Goal: Task Accomplishment & Management: Complete application form

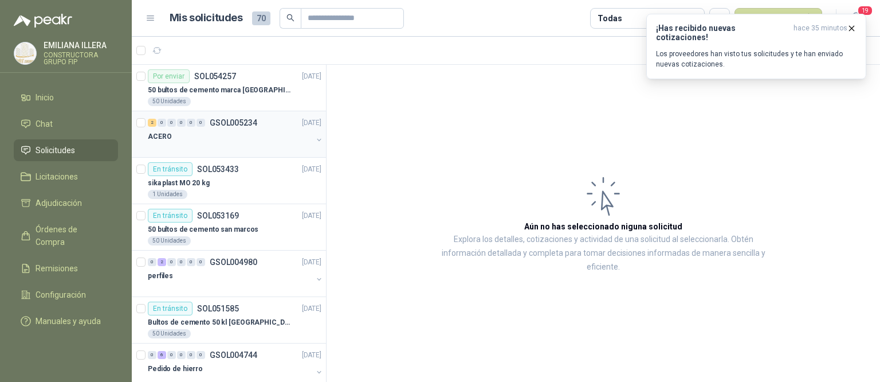
click at [243, 139] on div "ACERO" at bounding box center [230, 137] width 165 height 14
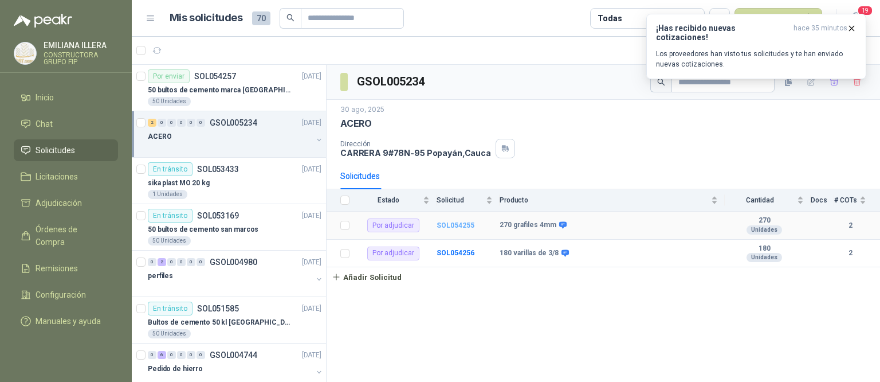
click at [457, 228] on b "SOL054255" at bounding box center [456, 225] width 38 height 8
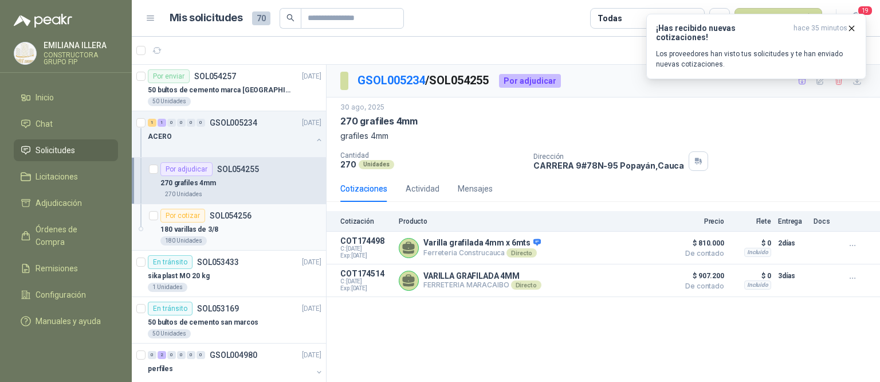
click at [273, 228] on div "180 varillas de 3/8" at bounding box center [240, 229] width 161 height 14
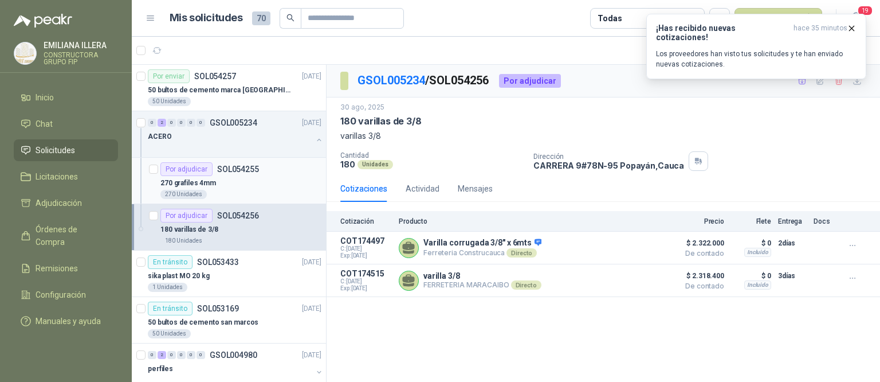
click at [208, 185] on p "270 grafiles 4mm" at bounding box center [188, 183] width 56 height 11
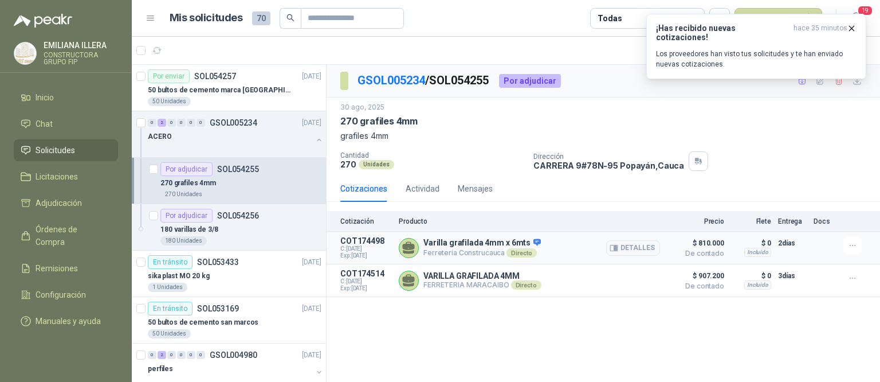
click at [597, 243] on div "Varilla grafilada 4mm x 6mts Ferreteria [PERSON_NAME] Directo Detalles" at bounding box center [529, 247] width 261 height 23
click at [233, 171] on p "SOL054255" at bounding box center [238, 169] width 42 height 8
click at [258, 225] on div "180 varillas de 3/8" at bounding box center [240, 229] width 161 height 14
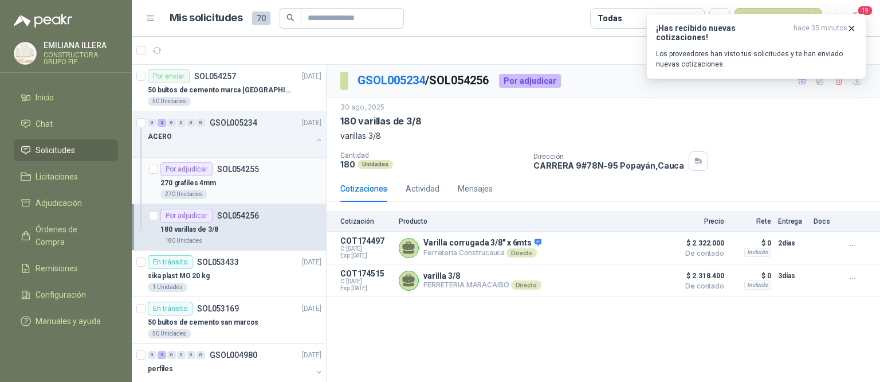
click at [250, 179] on div "270 grafiles 4mm" at bounding box center [240, 183] width 161 height 14
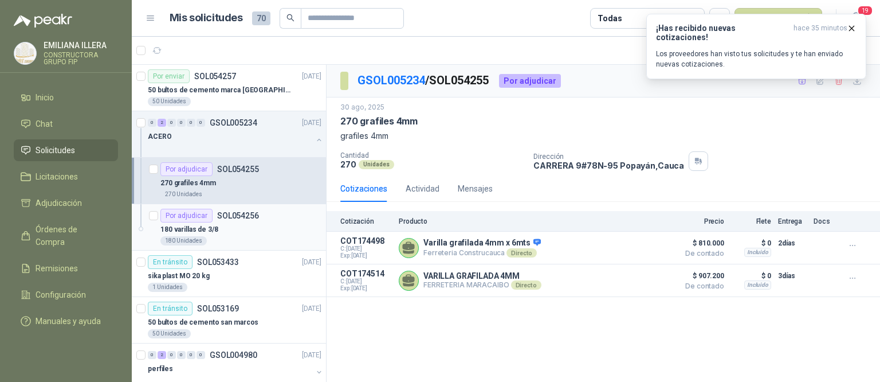
click at [226, 222] on div "180 varillas de 3/8" at bounding box center [240, 229] width 161 height 14
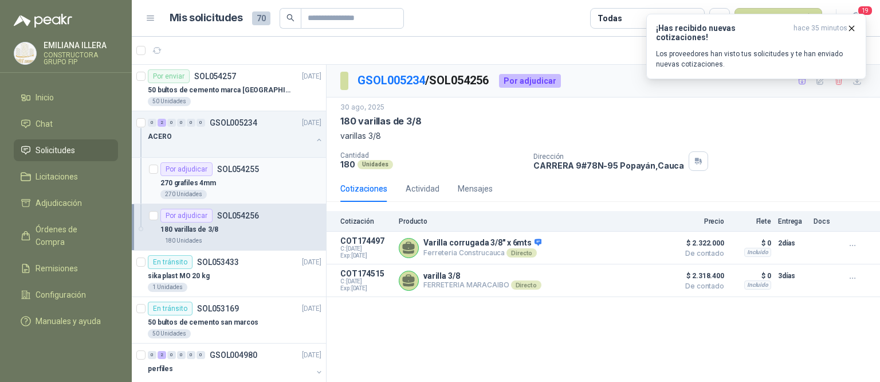
click at [218, 183] on div "270 grafiles 4mm" at bounding box center [240, 183] width 161 height 14
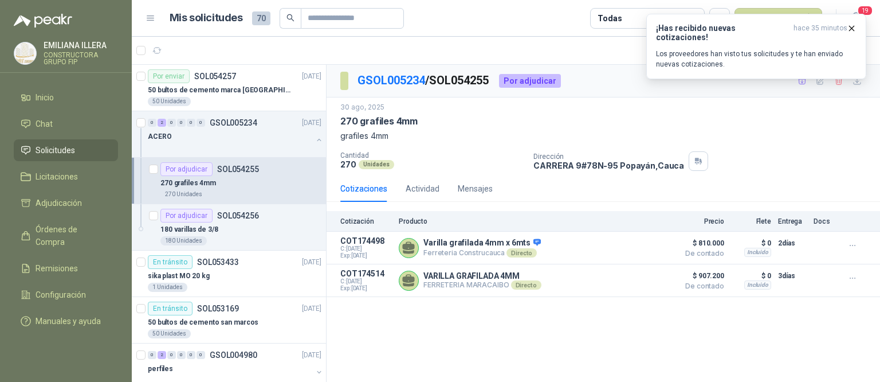
click at [382, 326] on div "GSOL005234 / SOL054255 Por adjudicar [DATE] 270 grafiles 4mm grafiles 4mm Canti…" at bounding box center [604, 224] width 554 height 318
click at [631, 245] on button "Detalles" at bounding box center [633, 247] width 54 height 15
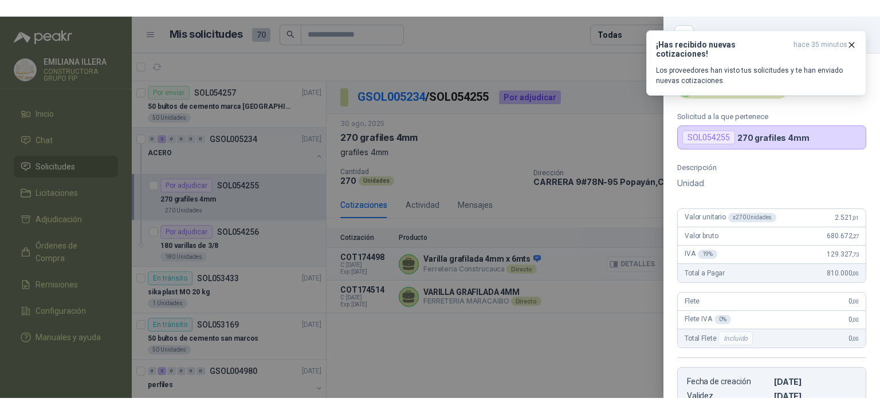
scroll to position [209, 0]
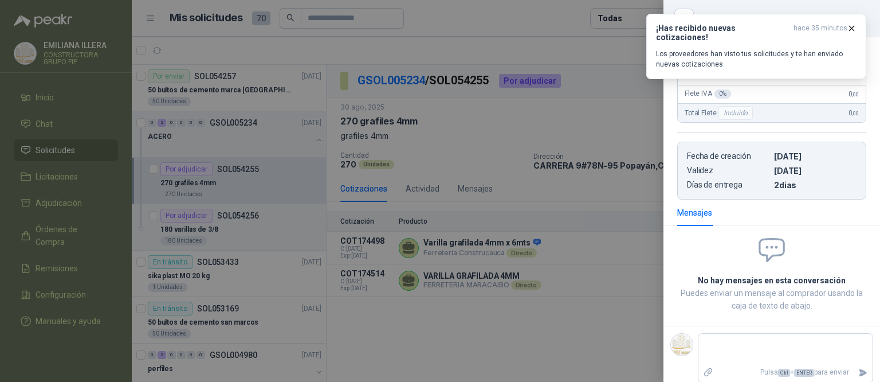
click at [633, 350] on div at bounding box center [440, 191] width 880 height 382
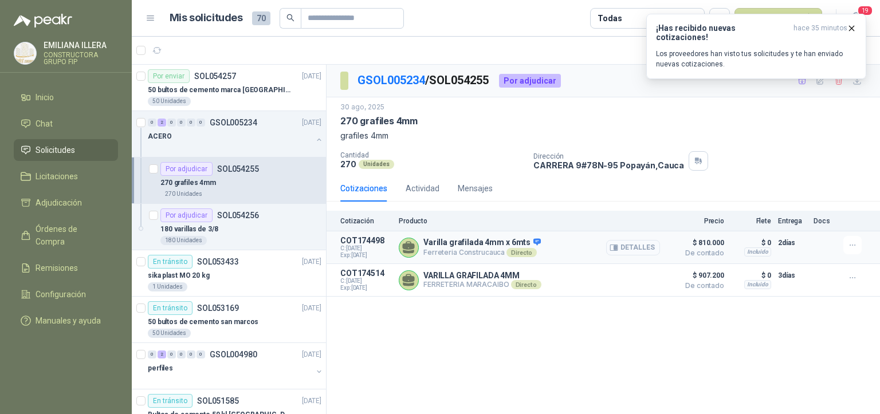
click at [640, 244] on button "Detalles" at bounding box center [633, 247] width 54 height 15
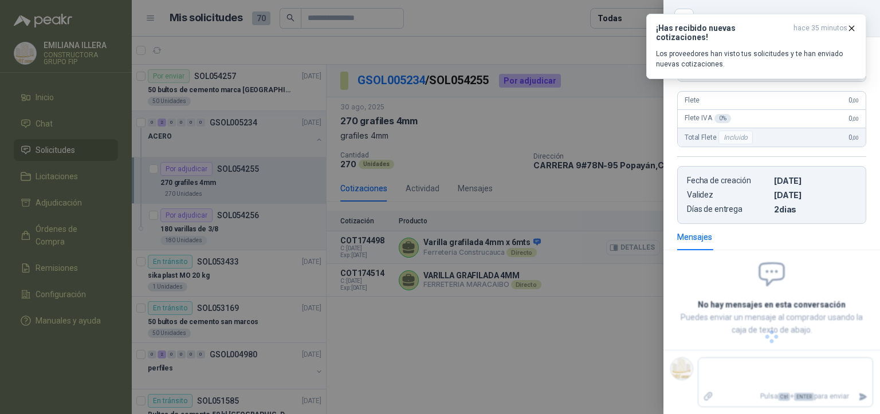
scroll to position [183, 0]
click at [847, 29] on span "hace 35 minutos" at bounding box center [821, 33] width 54 height 18
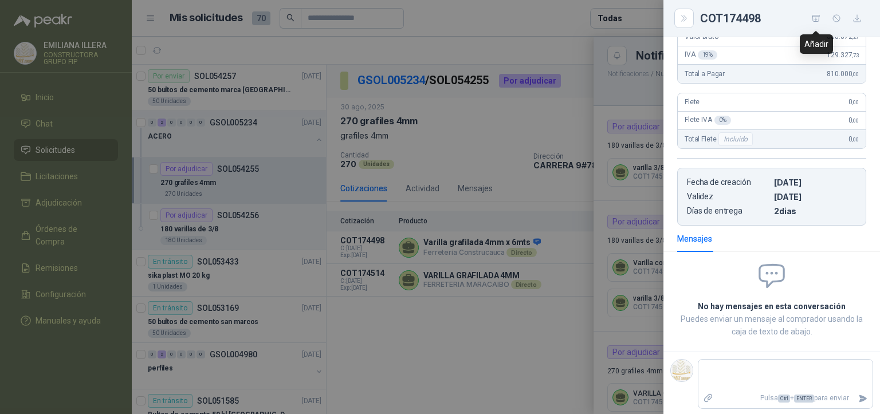
click at [813, 22] on icon "button" at bounding box center [817, 19] width 10 height 10
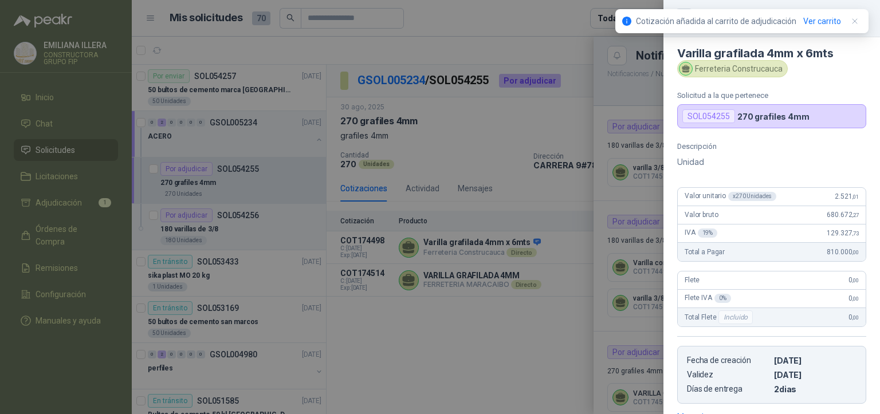
scroll to position [0, 0]
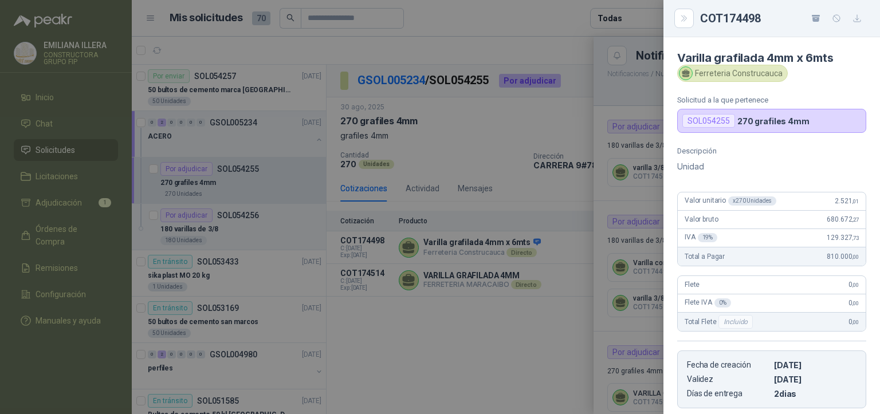
click at [497, 318] on div at bounding box center [440, 207] width 880 height 414
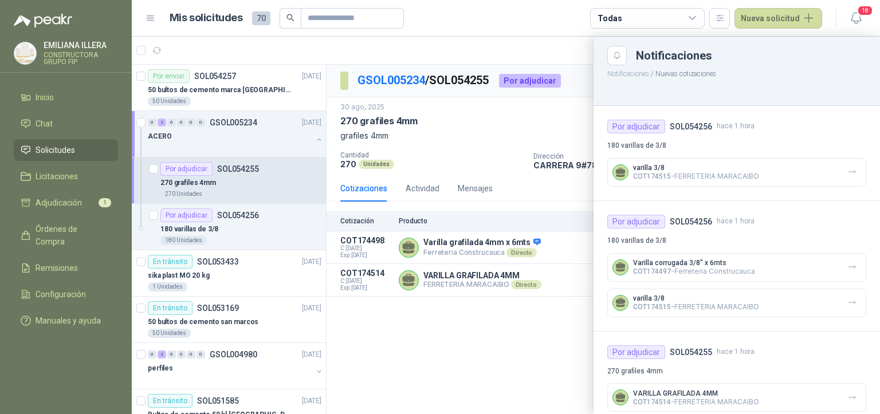
click at [239, 235] on div at bounding box center [506, 226] width 749 height 378
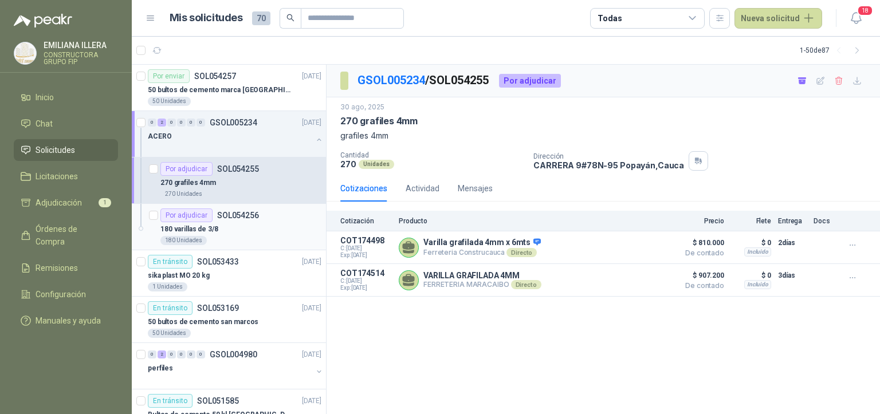
click at [245, 233] on div "180 varillas de 3/8" at bounding box center [240, 229] width 161 height 14
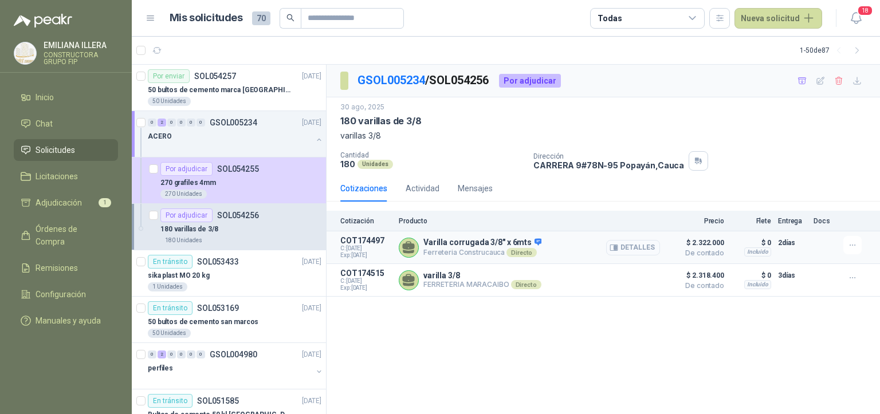
click at [640, 249] on button "Detalles" at bounding box center [633, 247] width 54 height 15
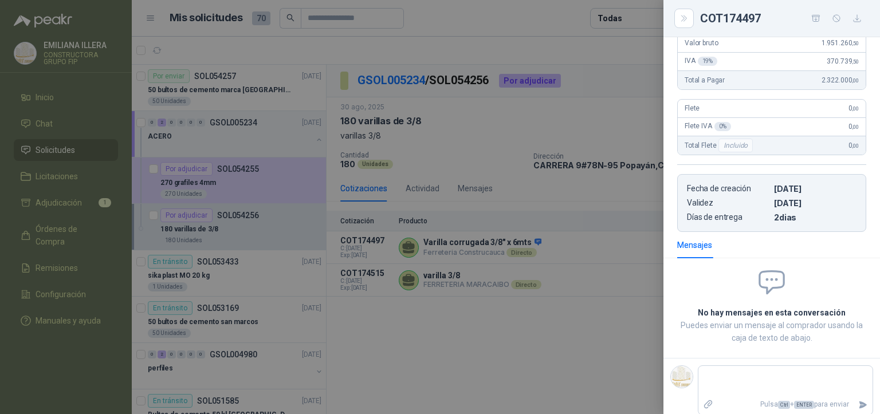
scroll to position [183, 0]
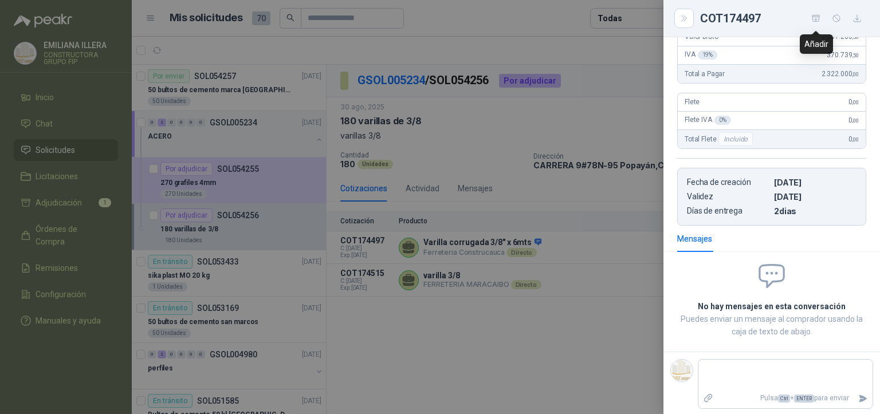
click at [817, 15] on icon "button" at bounding box center [817, 19] width 10 height 10
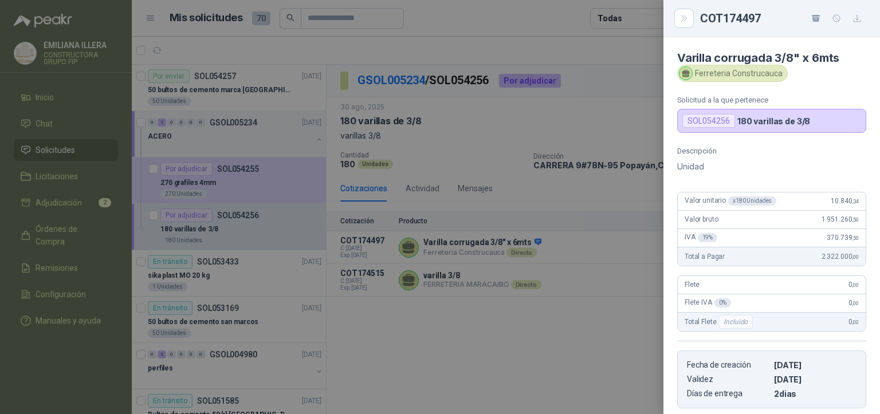
click at [614, 80] on div at bounding box center [440, 207] width 880 height 414
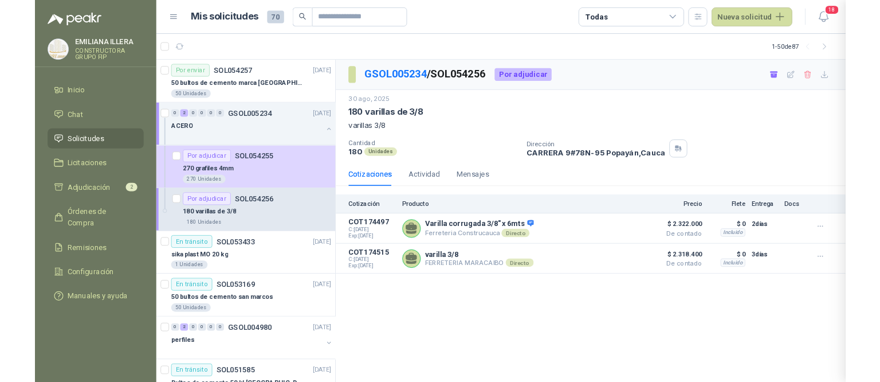
scroll to position [183, 0]
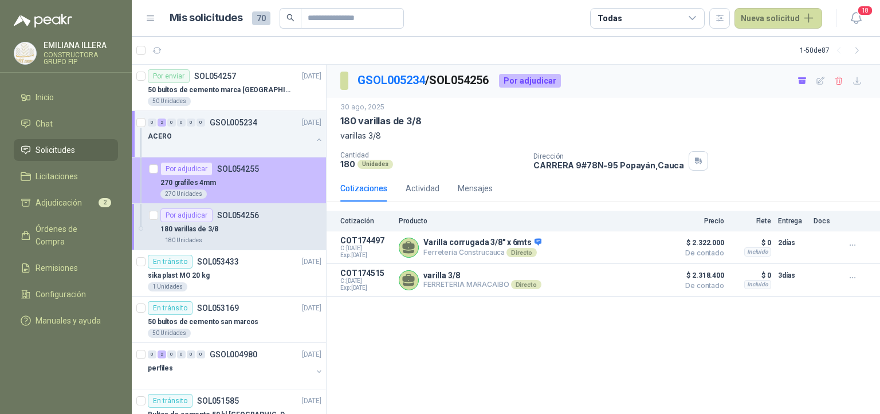
click at [253, 195] on div "270 Unidades" at bounding box center [240, 194] width 161 height 9
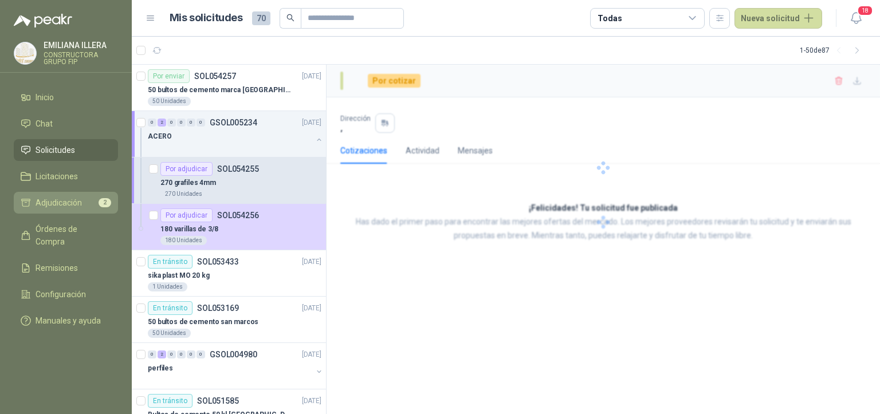
click at [57, 198] on span "Adjudicación" at bounding box center [59, 203] width 46 height 13
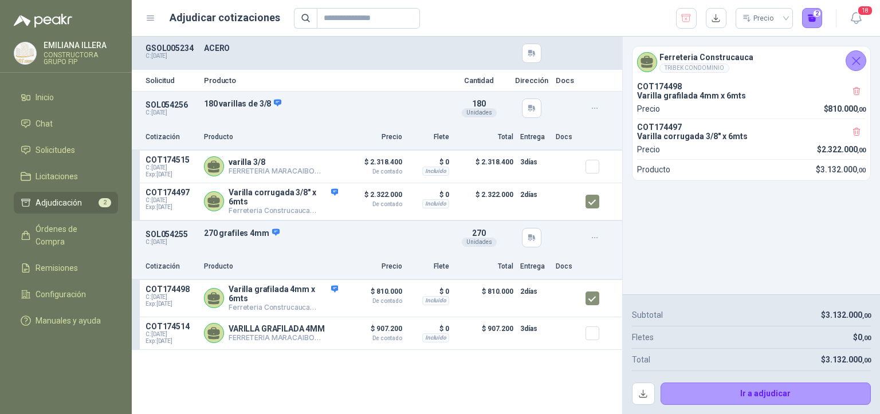
click at [432, 381] on div "Solicitud Producto Cantidad Dirección Docs SOL054256 C: [DATE] 180 varillas de …" at bounding box center [377, 226] width 491 height 378
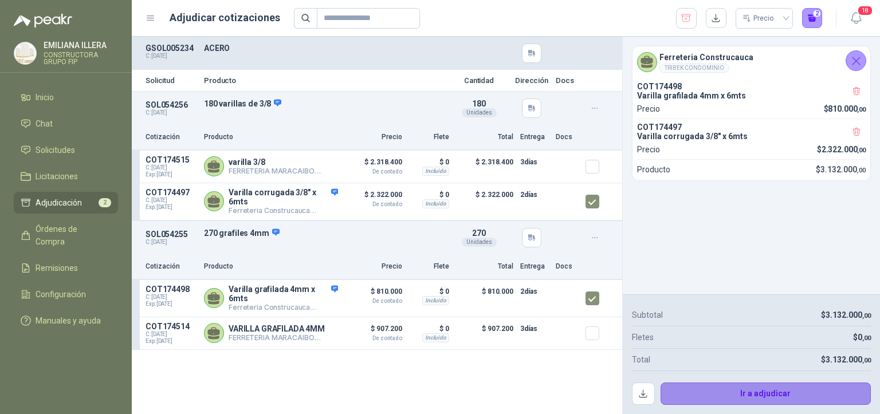
click at [788, 381] on button "Ir a adjudicar" at bounding box center [766, 394] width 211 height 23
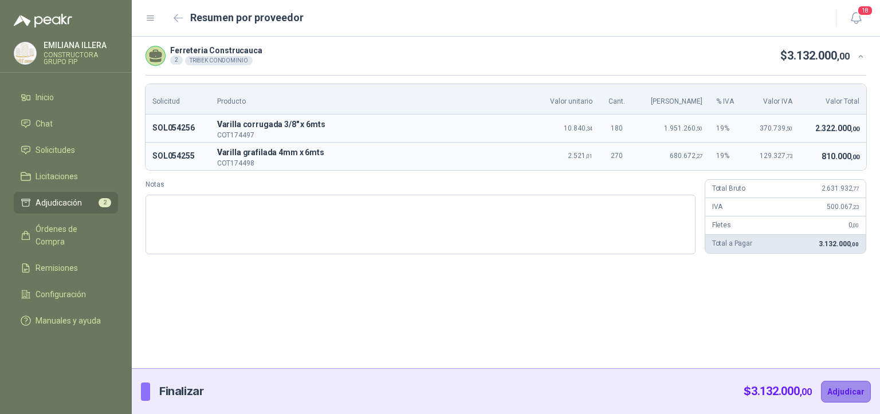
click at [852, 381] on button "Adjudicar" at bounding box center [846, 392] width 50 height 22
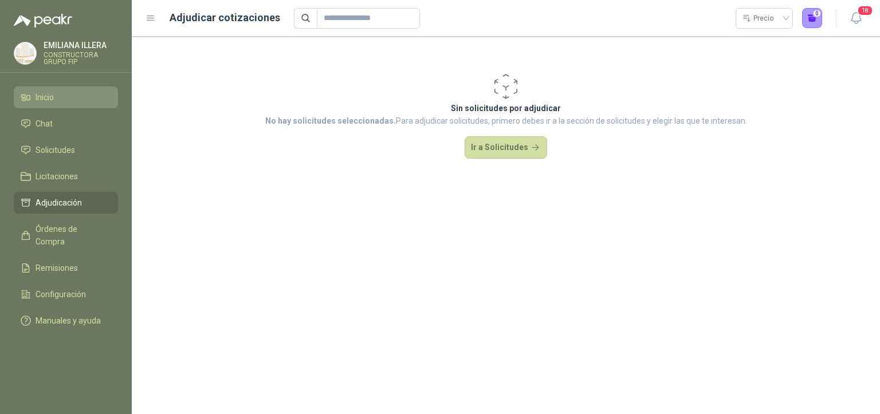
click at [44, 97] on span "Inicio" at bounding box center [45, 97] width 18 height 13
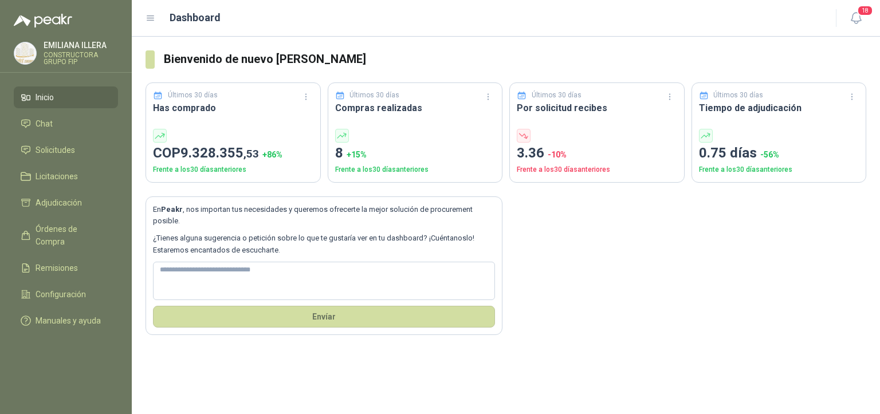
click at [44, 97] on span "Inicio" at bounding box center [45, 97] width 18 height 13
click at [52, 146] on span "Solicitudes" at bounding box center [56, 150] width 40 height 13
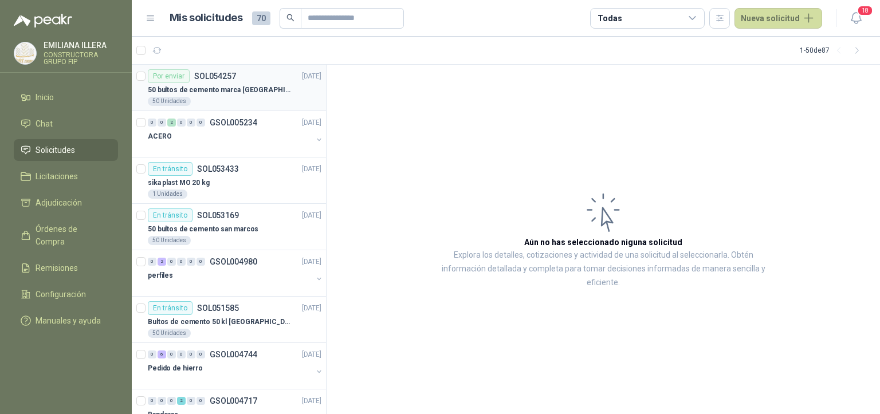
click at [243, 95] on p "50 bultos de cemento marca [GEOGRAPHIC_DATA][PERSON_NAME]" at bounding box center [219, 90] width 143 height 11
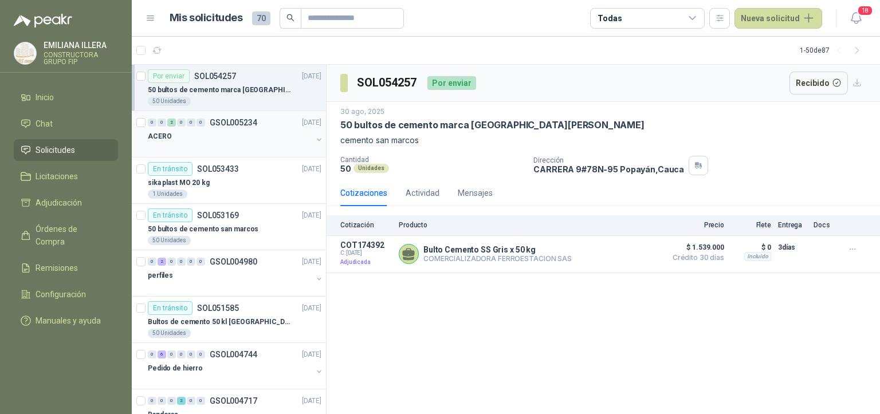
click at [226, 143] on div at bounding box center [230, 147] width 165 height 9
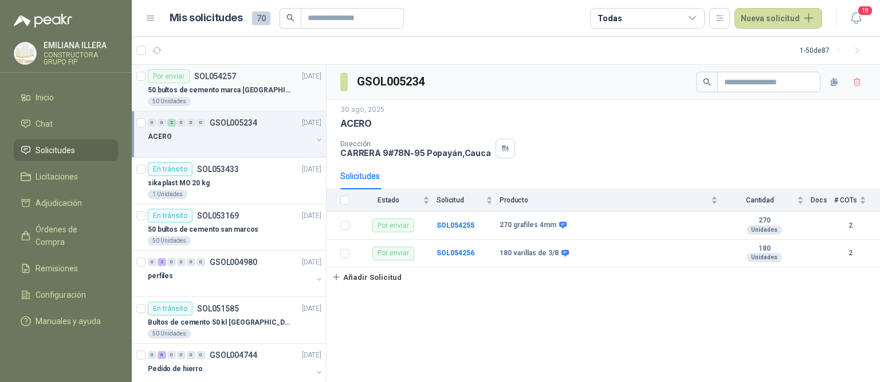
click at [218, 91] on p "50 bultos de cemento marca [GEOGRAPHIC_DATA][PERSON_NAME]" at bounding box center [219, 90] width 143 height 11
